Goal: Browse casually: Explore the website without a specific task or goal

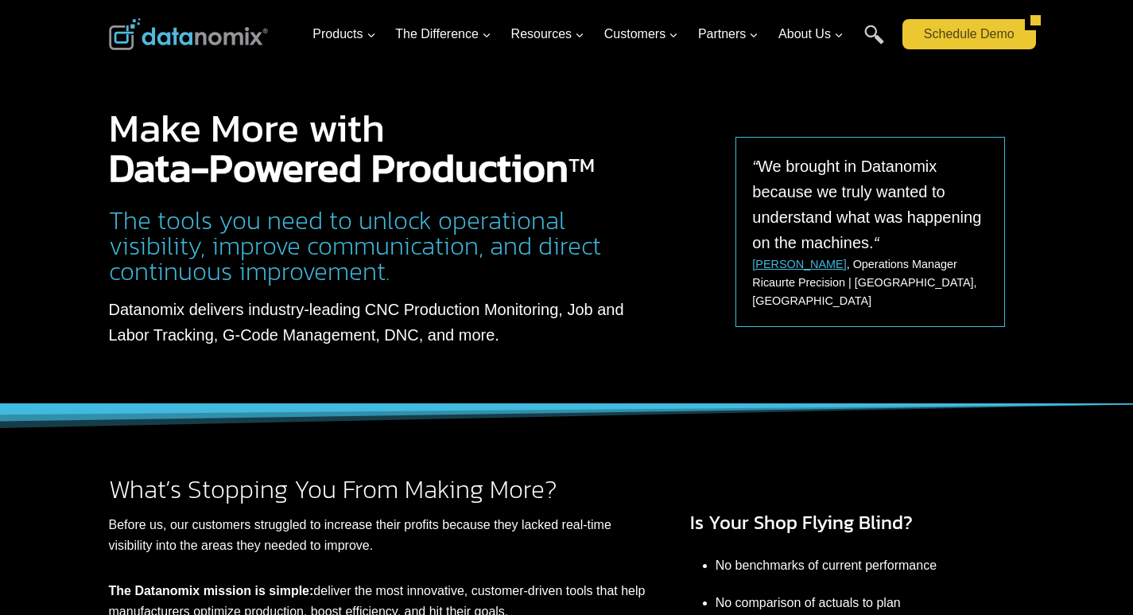
click at [917, 49] on link "Schedule Demo" at bounding box center [964, 34] width 122 height 30
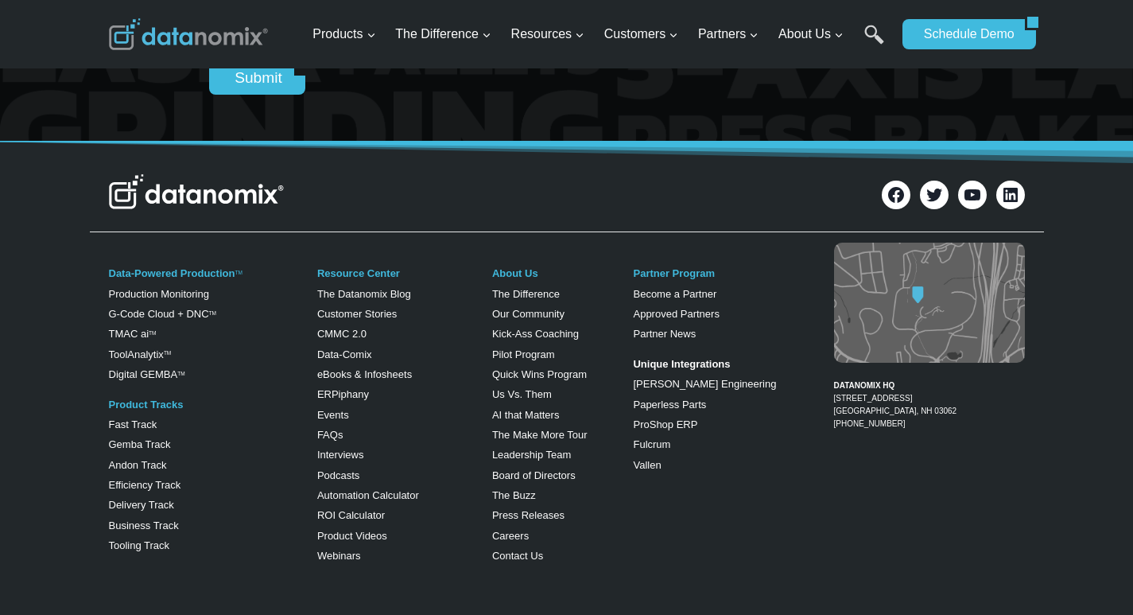
scroll to position [795, 0]
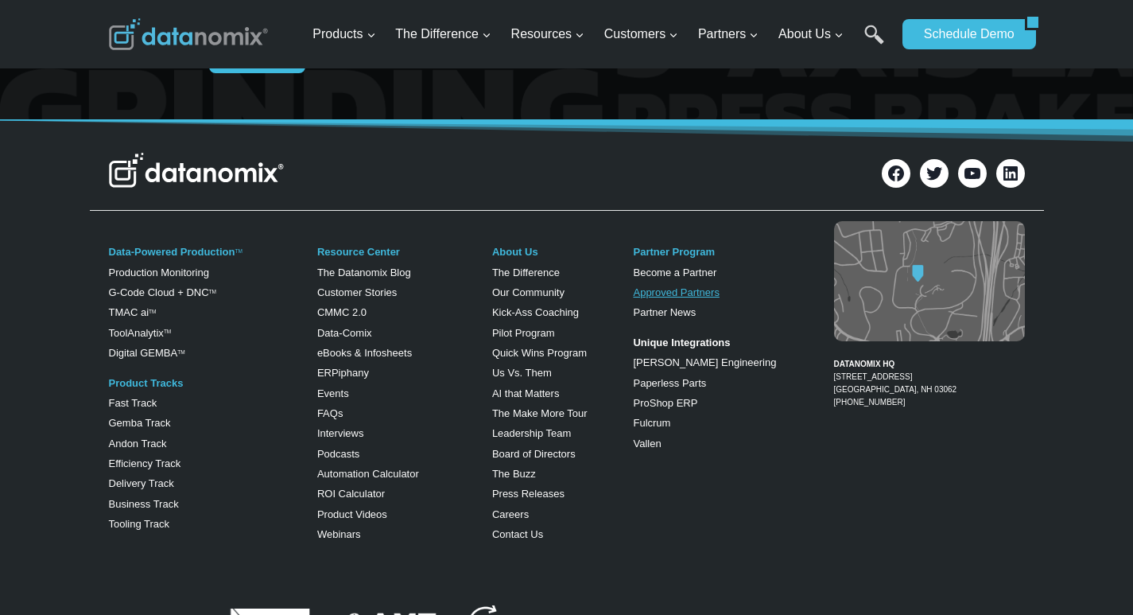
click at [642, 298] on link "Approved Partners" at bounding box center [676, 292] width 86 height 12
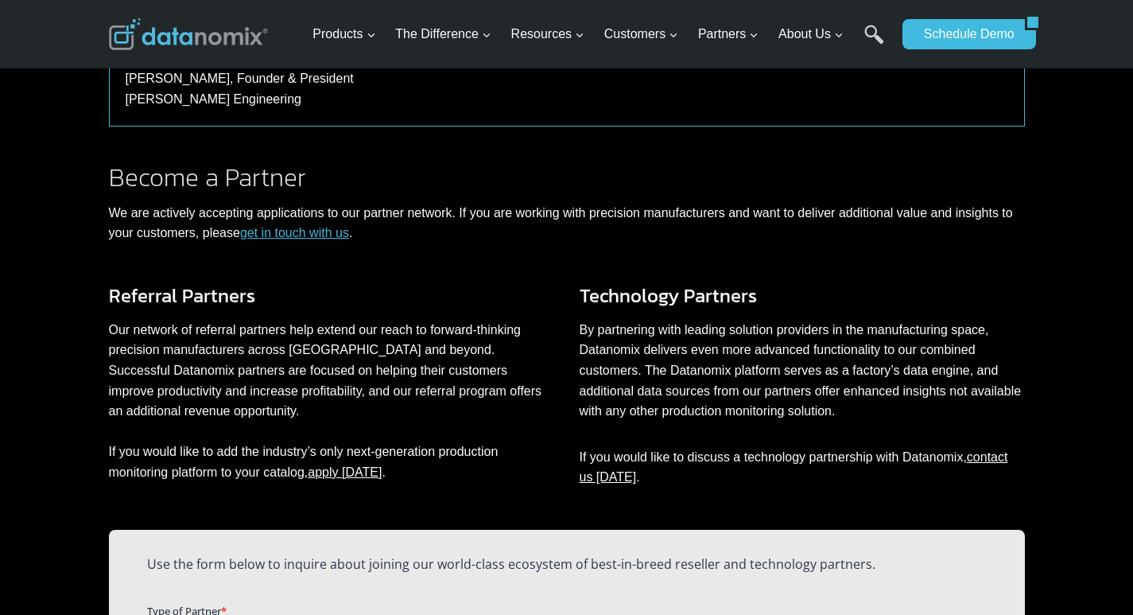
scroll to position [617, 0]
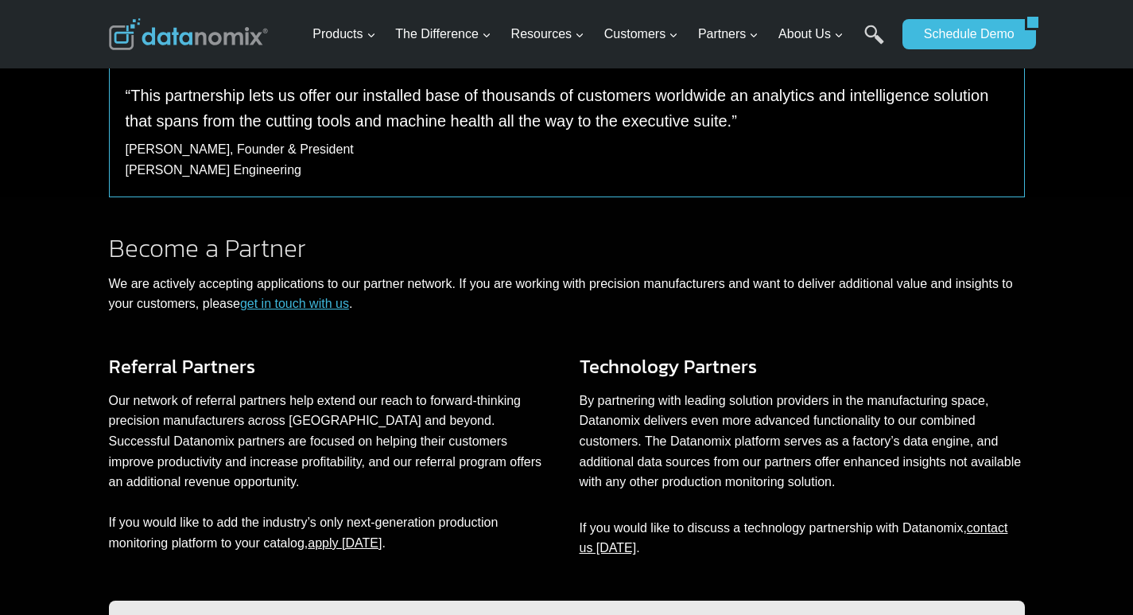
click at [126, 18] on img at bounding box center [188, 34] width 159 height 32
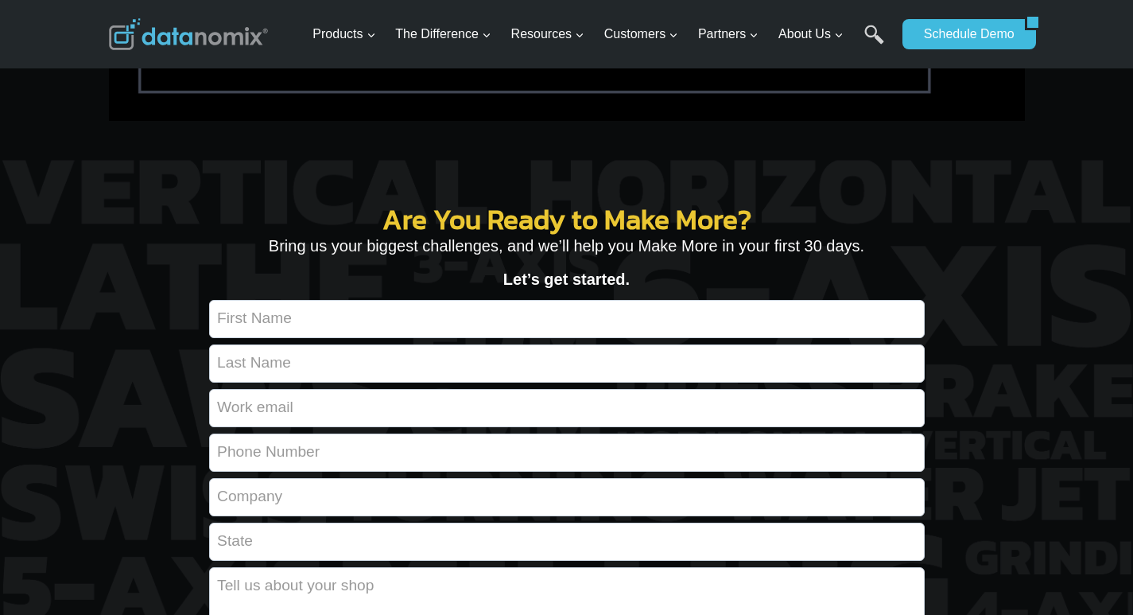
scroll to position [5800, 0]
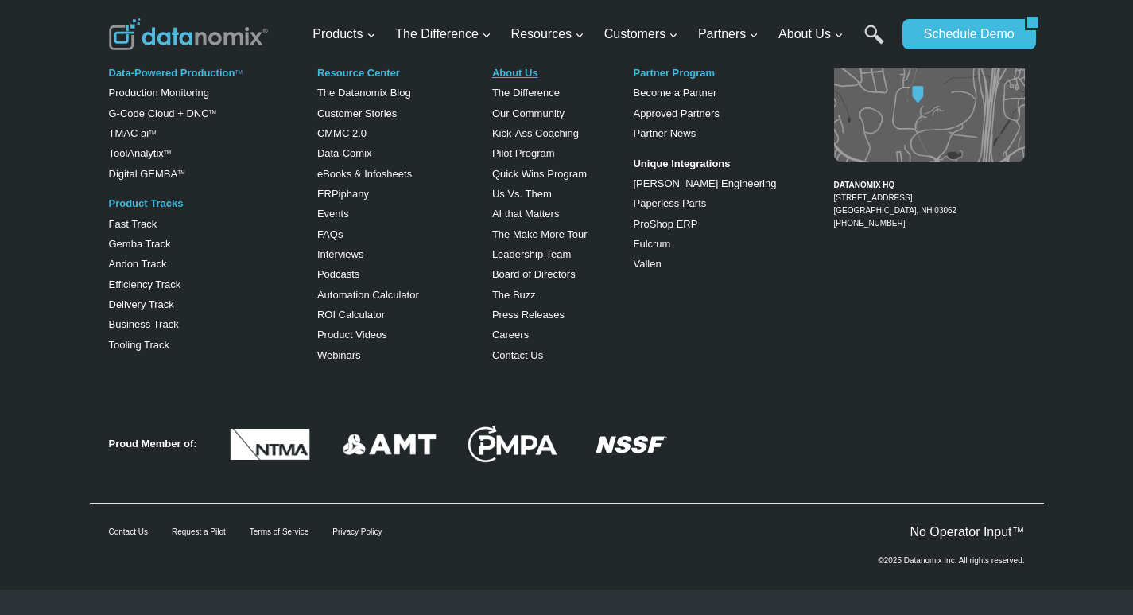
scroll to position [2344, 0]
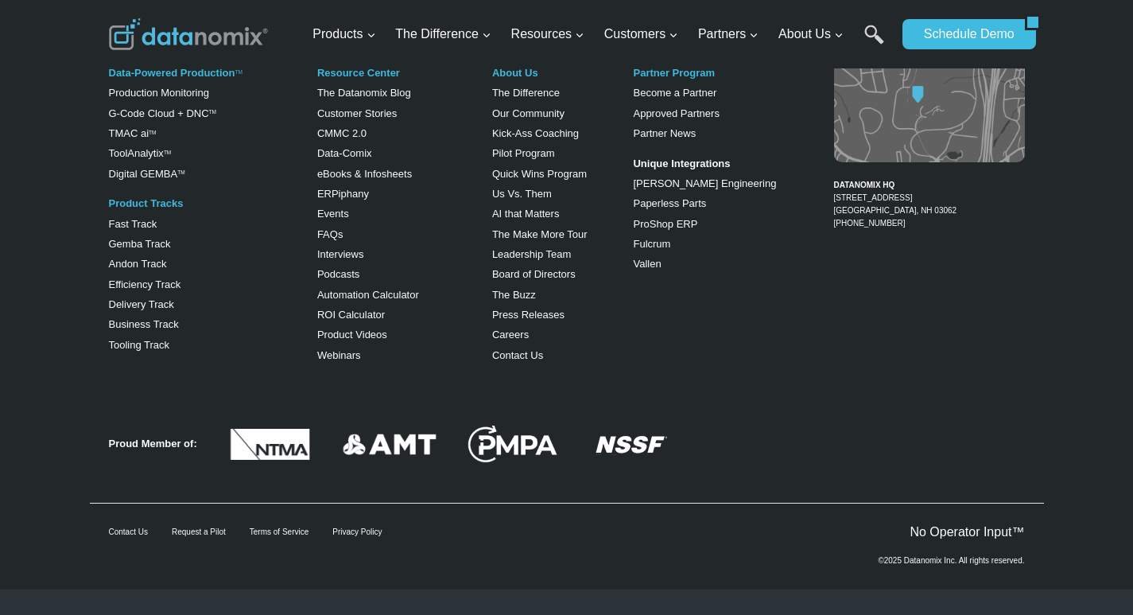
click at [506, 33] on div "Products Expand Data-Powered Production TM Production Monitoring G-Code Cloud +…" at bounding box center [600, 34] width 589 height 68
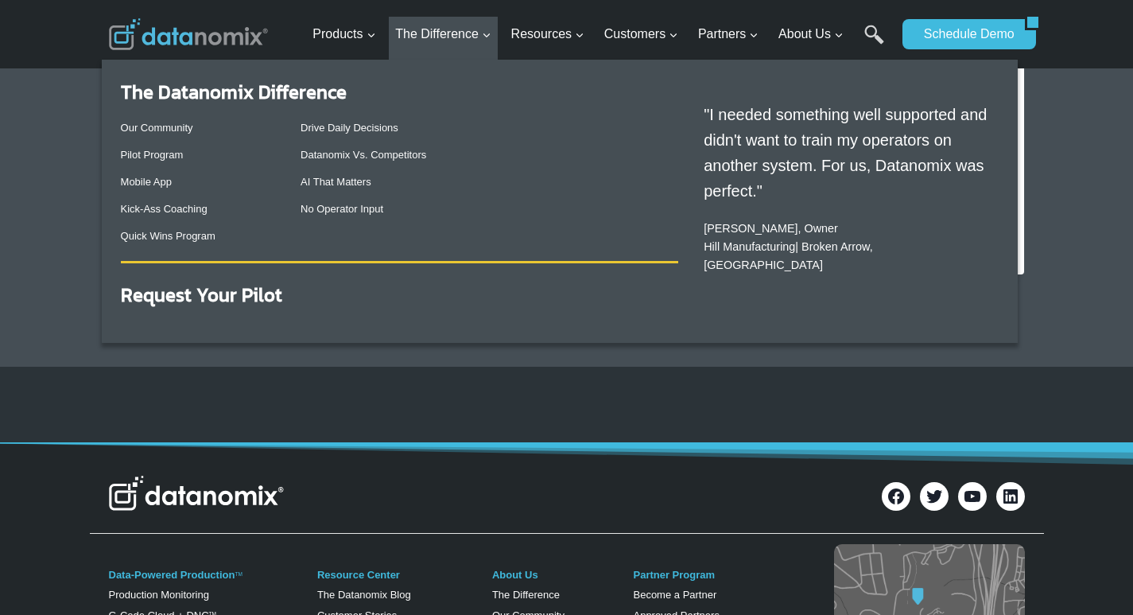
scroll to position [1747, 0]
